Goal: Information Seeking & Learning: Find specific page/section

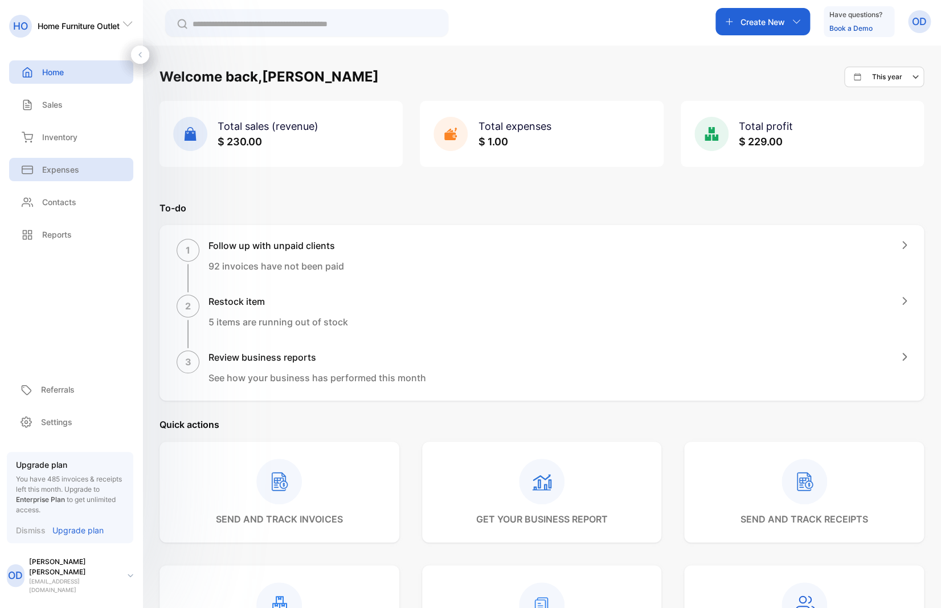
click at [72, 170] on p "Expenses" at bounding box center [60, 169] width 37 height 12
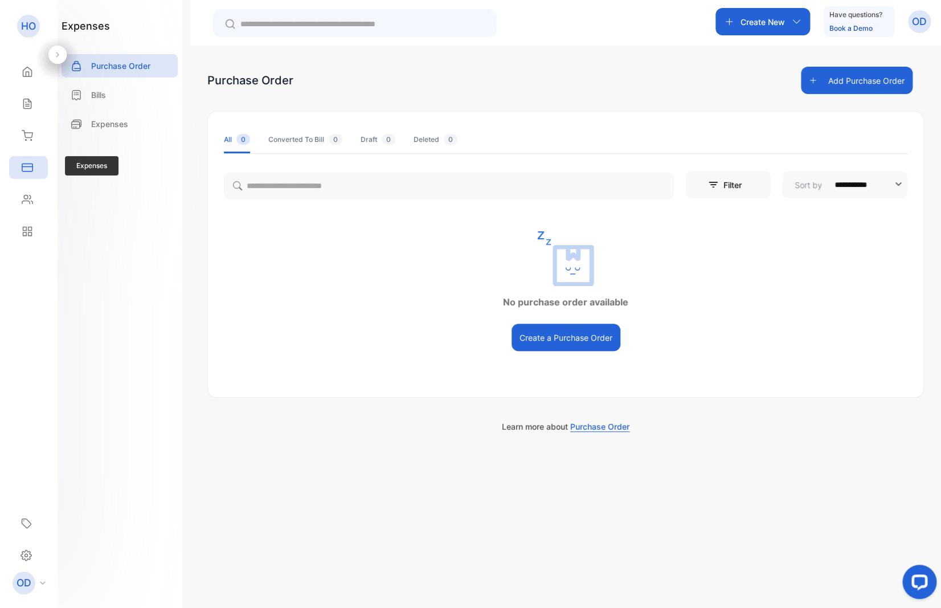
click at [27, 161] on div "Expenses" at bounding box center [28, 167] width 39 height 23
click at [32, 133] on icon at bounding box center [27, 135] width 10 height 10
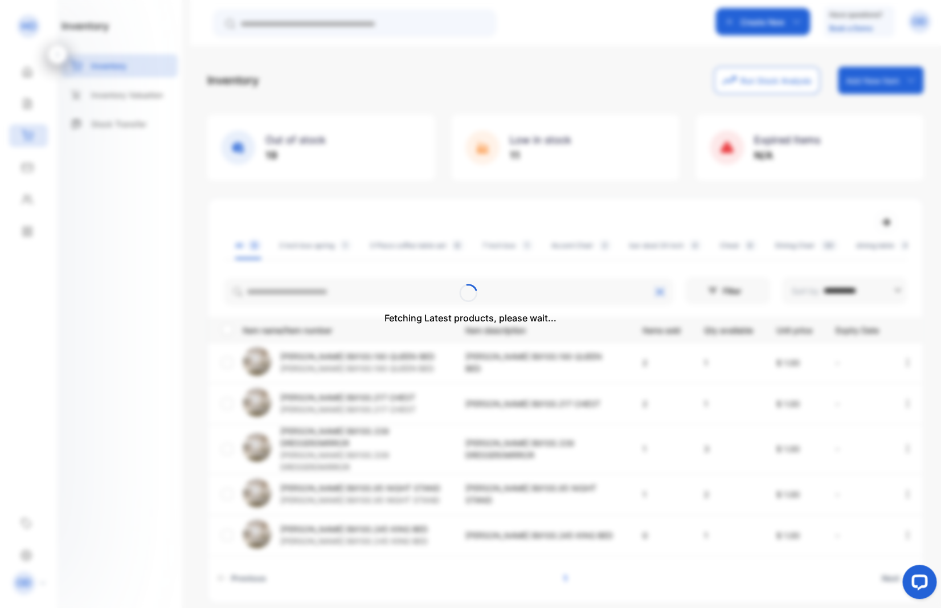
click at [298, 297] on div "Fetching Latest products, please wait..." at bounding box center [470, 304] width 941 height 608
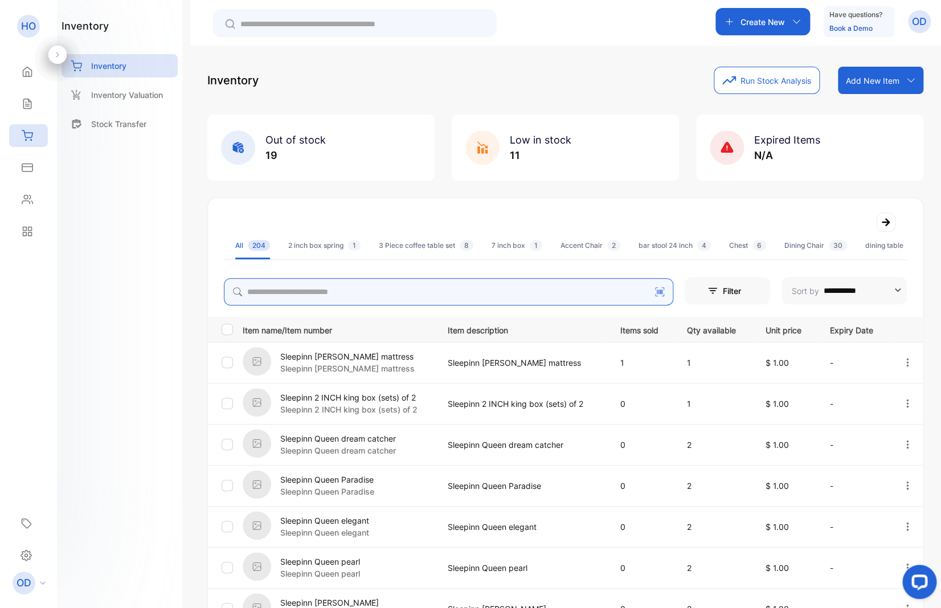
click at [298, 297] on input "search" at bounding box center [448, 291] width 449 height 27
type input "****"
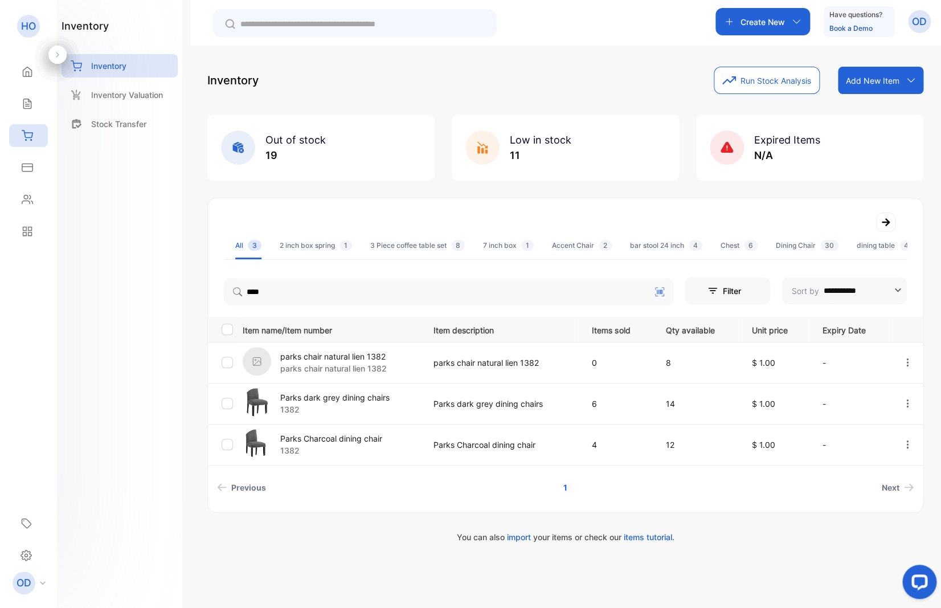
drag, startPoint x: 249, startPoint y: 290, endPoint x: 222, endPoint y: 289, distance: 27.4
click at [405, 326] on p "Item name/Item number" at bounding box center [331, 329] width 177 height 14
click at [338, 398] on p "Parks dark grey dining chairs" at bounding box center [334, 397] width 109 height 12
